Goal: Register for event/course

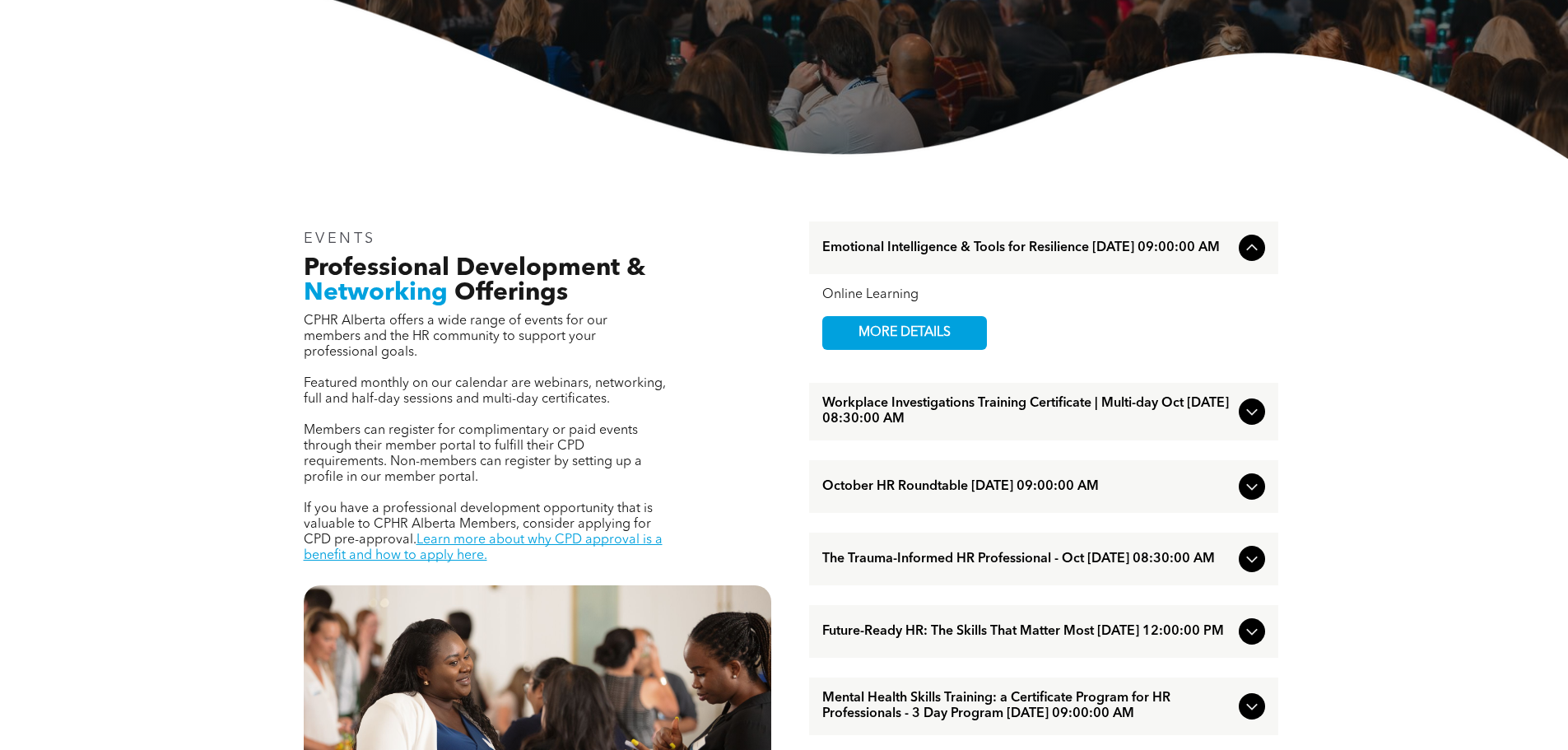
scroll to position [576, 0]
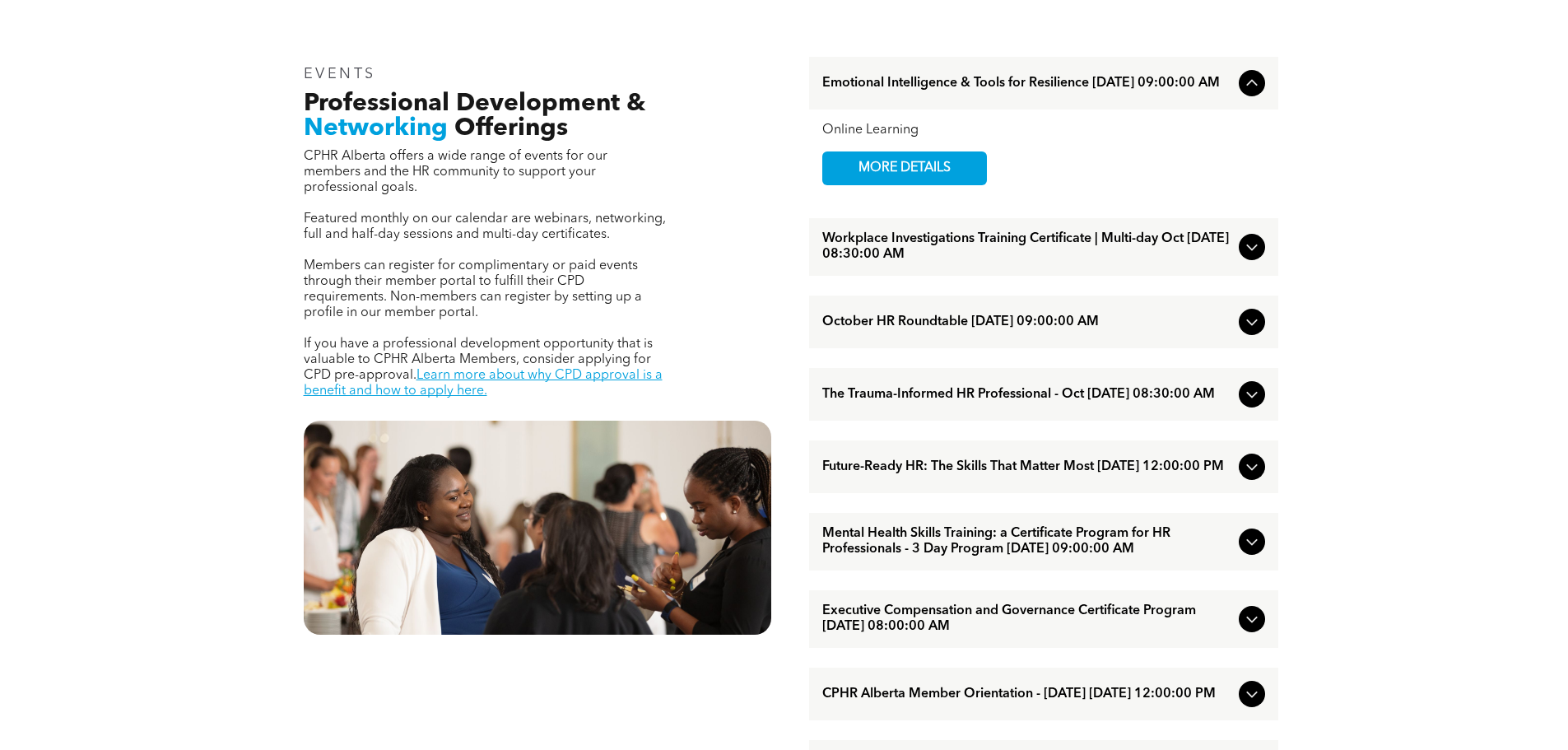
click at [969, 338] on div "October HR Roundtable [DATE] 09:00:00 AM" at bounding box center [1043, 322] width 470 height 52
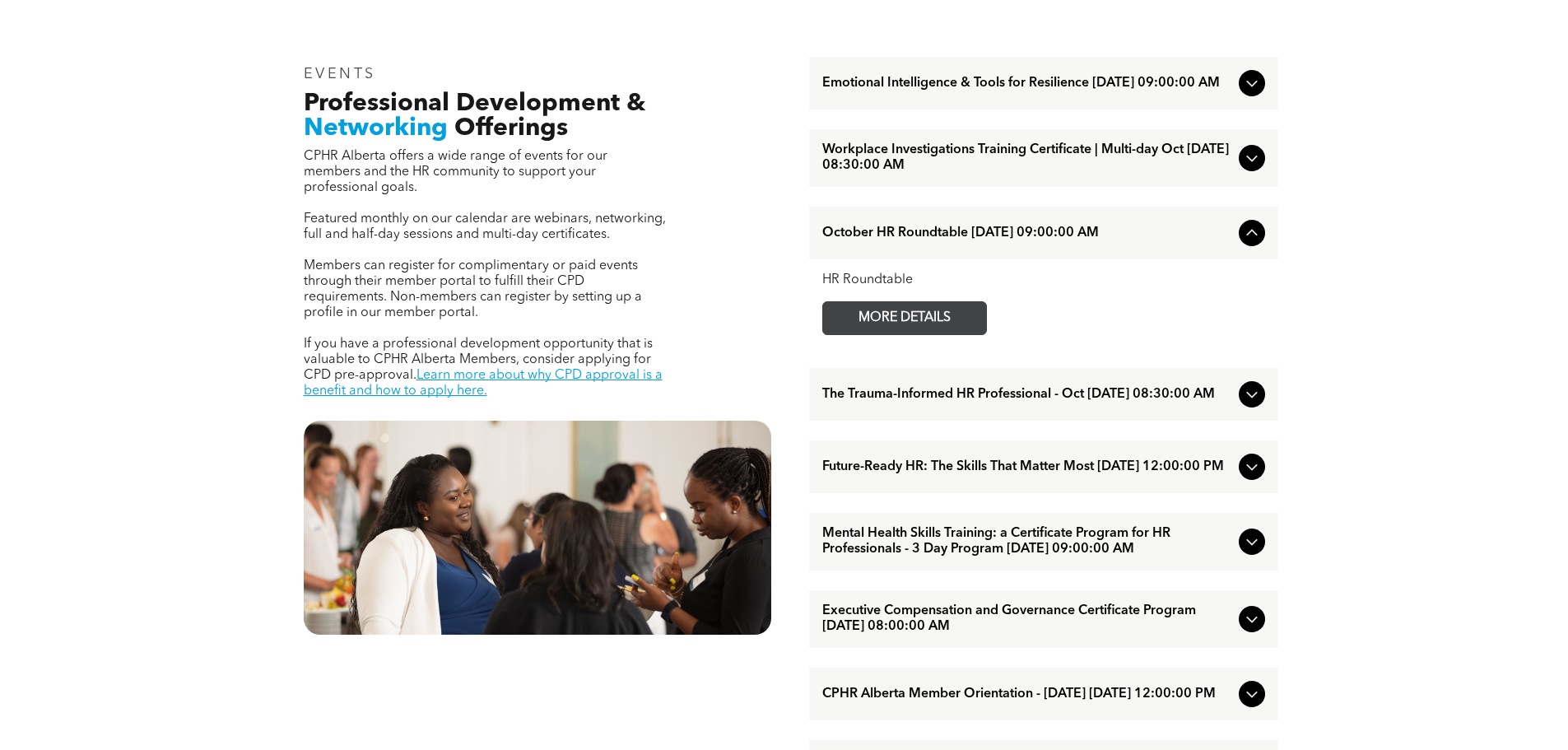
click at [891, 327] on span "MORE DETAILS" at bounding box center [905, 318] width 130 height 32
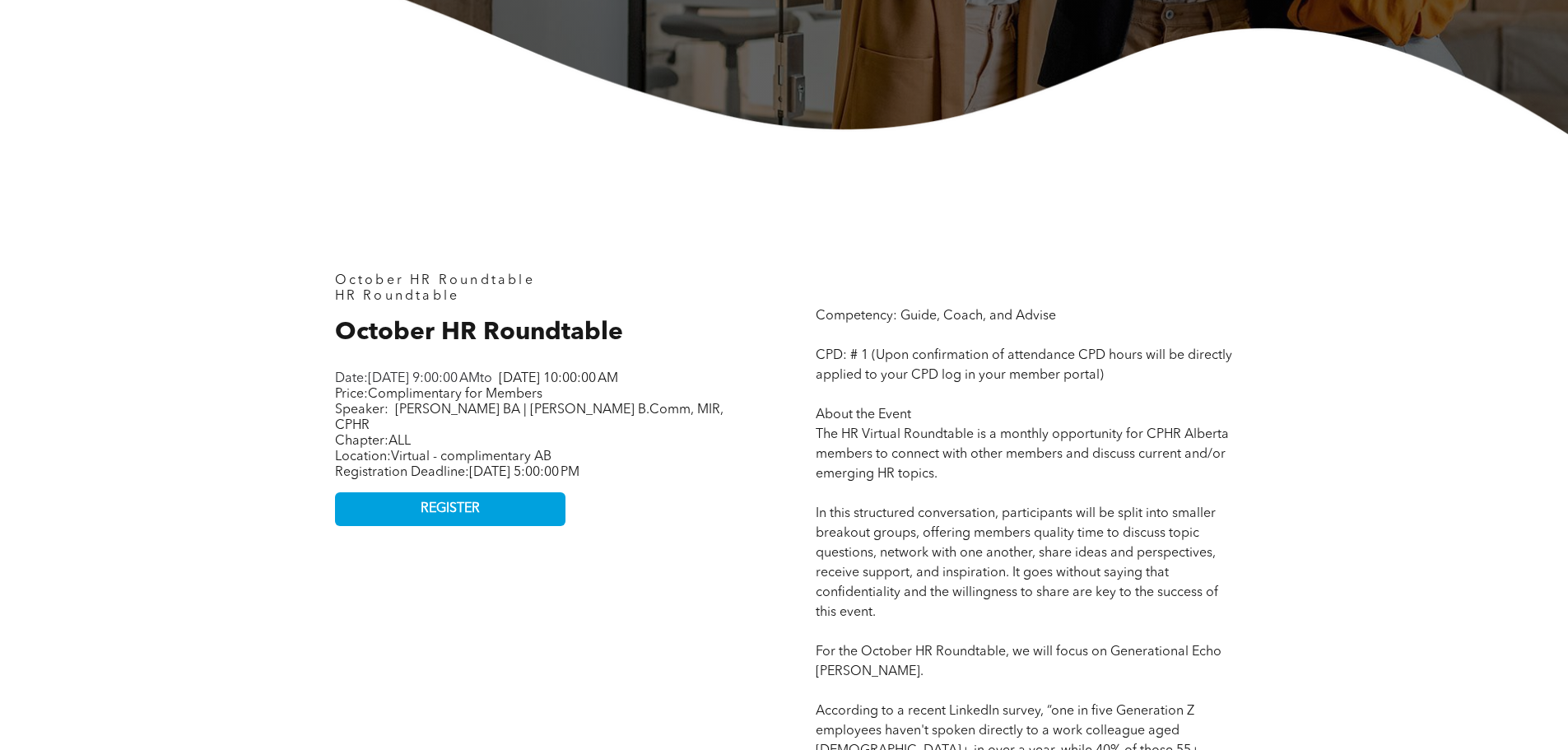
scroll to position [742, 0]
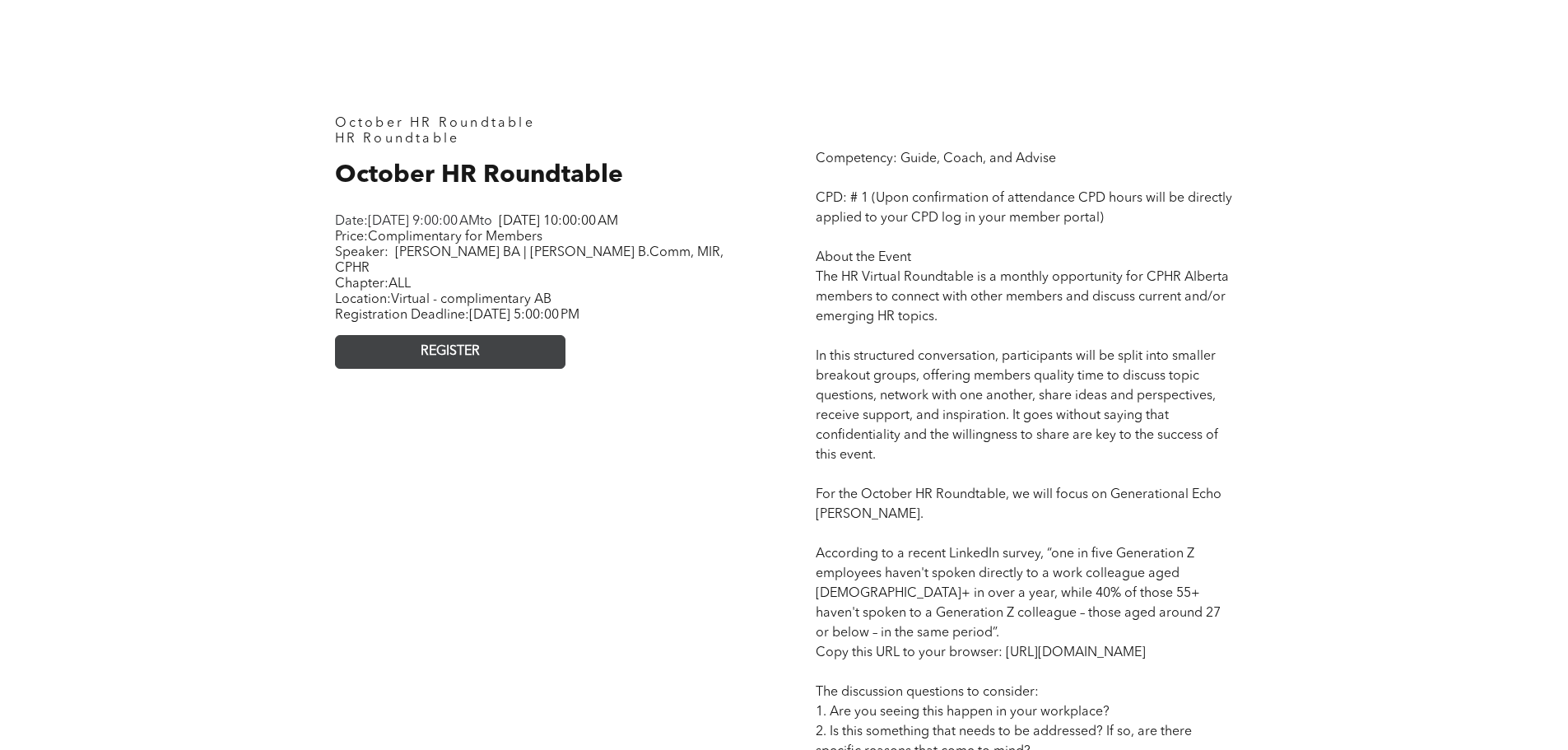
click at [498, 360] on link "REGISTER" at bounding box center [450, 352] width 230 height 34
